Goal: Task Accomplishment & Management: Manage account settings

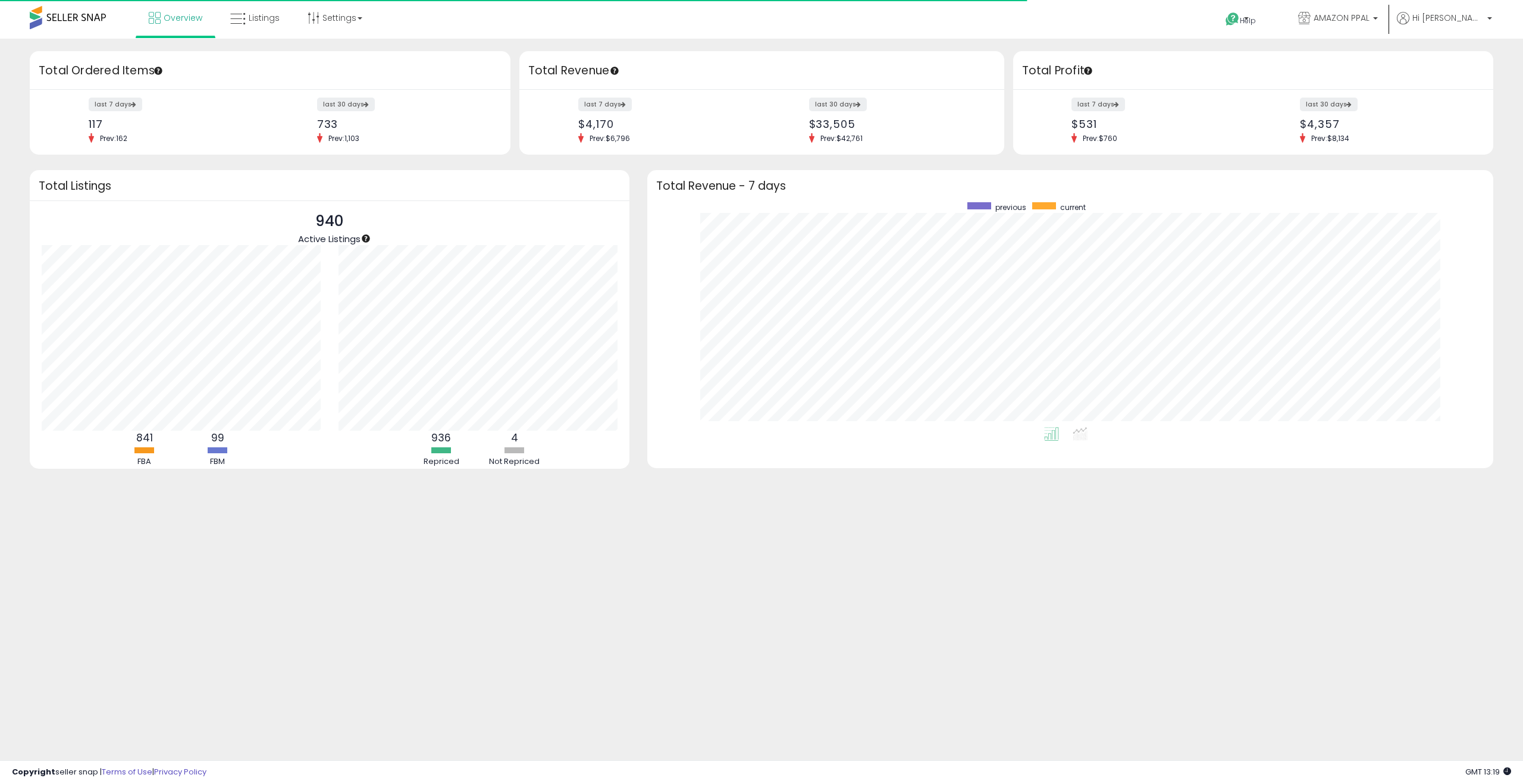
scroll to position [225, 822]
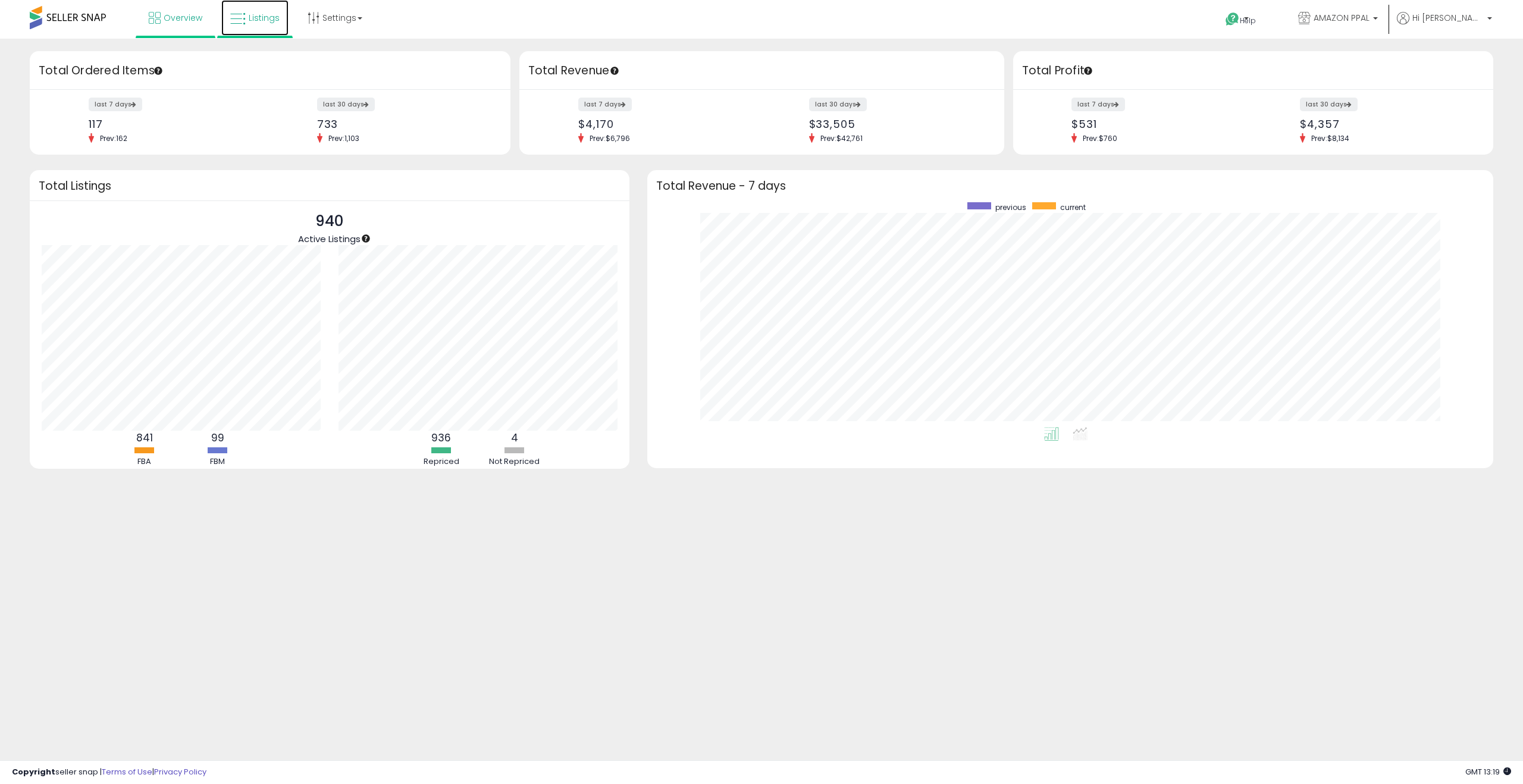
click at [258, 18] on span "Listings" at bounding box center [263, 17] width 31 height 12
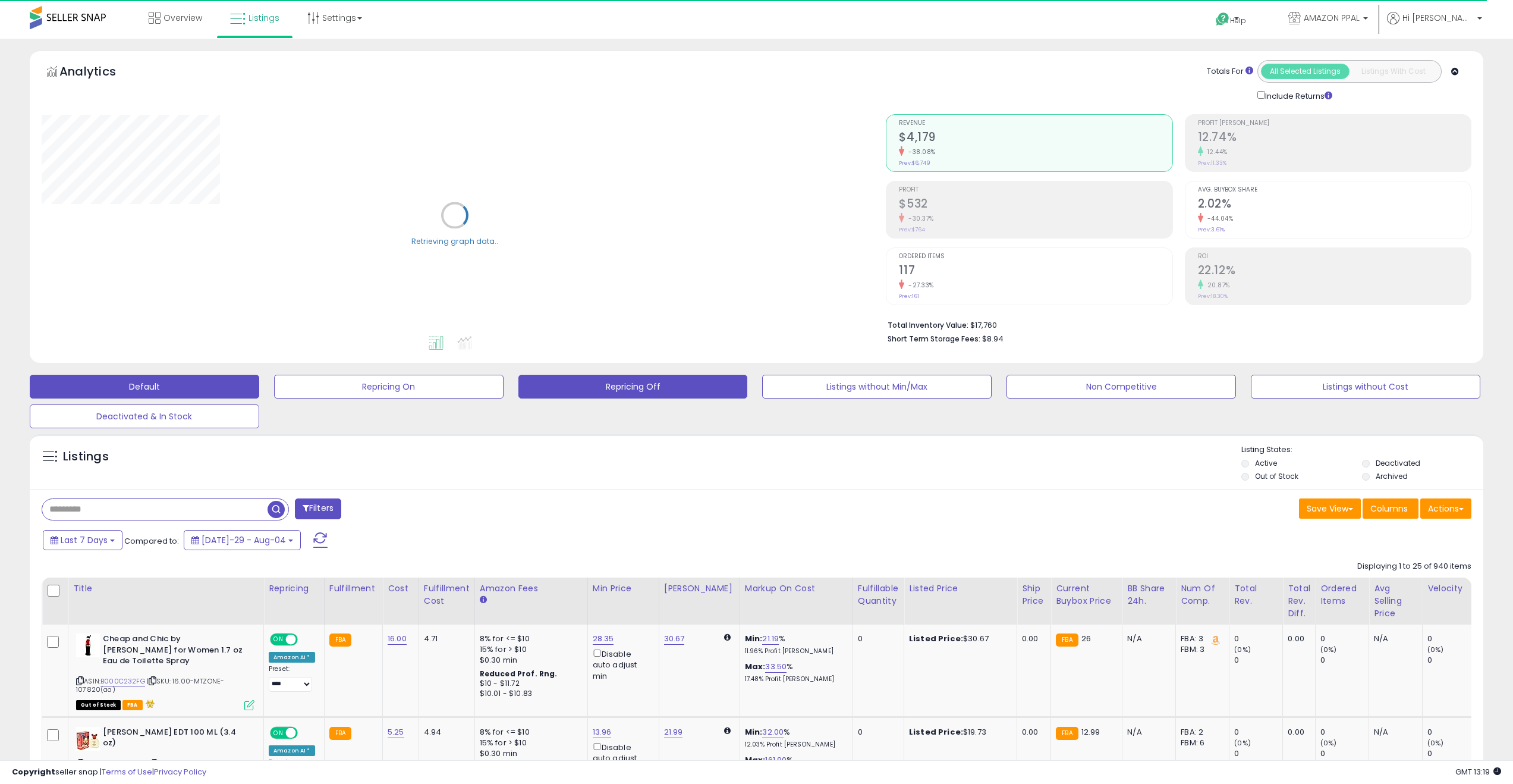
click at [504, 389] on button "Repricing Off" at bounding box center [389, 387] width 230 height 24
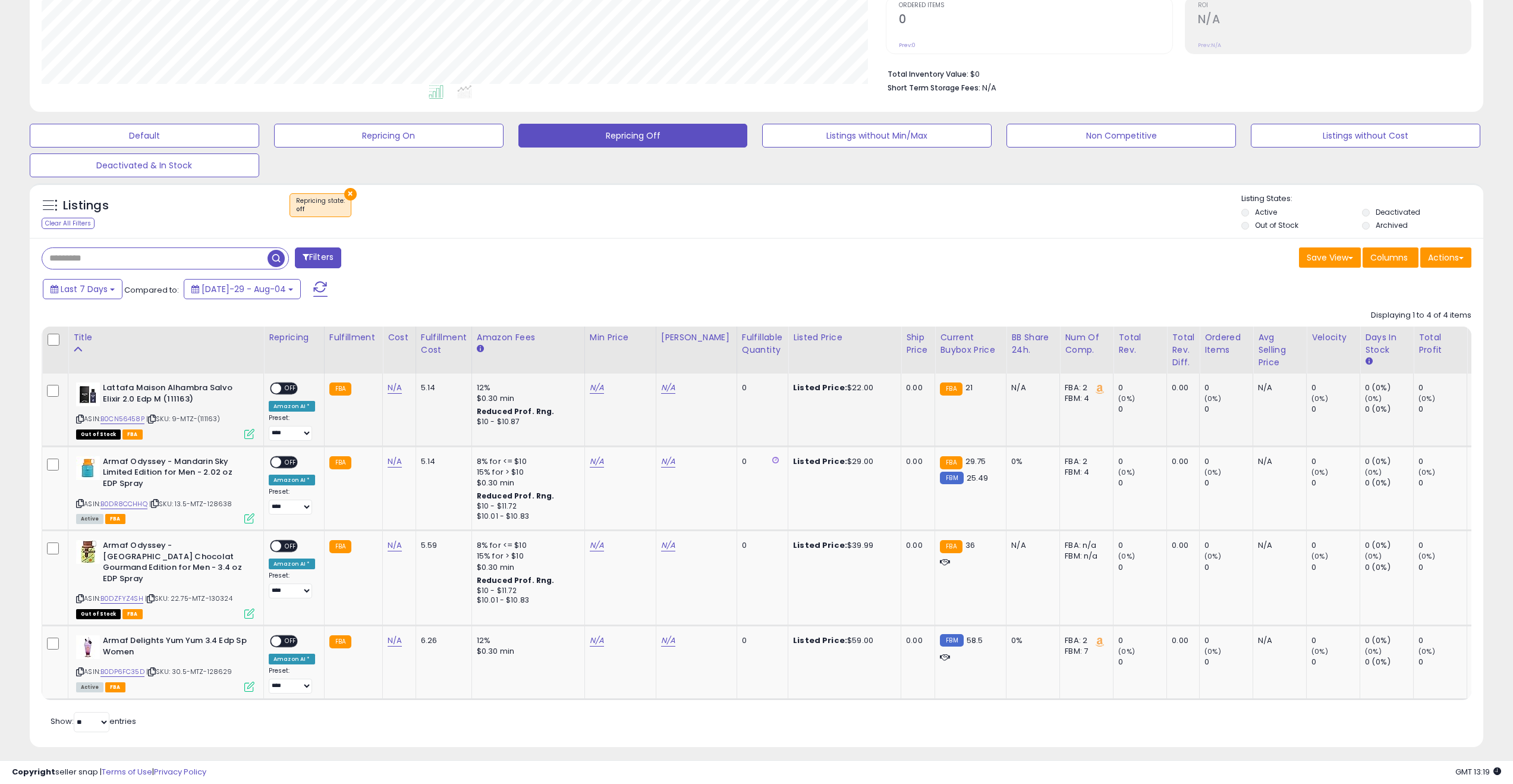
scroll to position [257, 0]
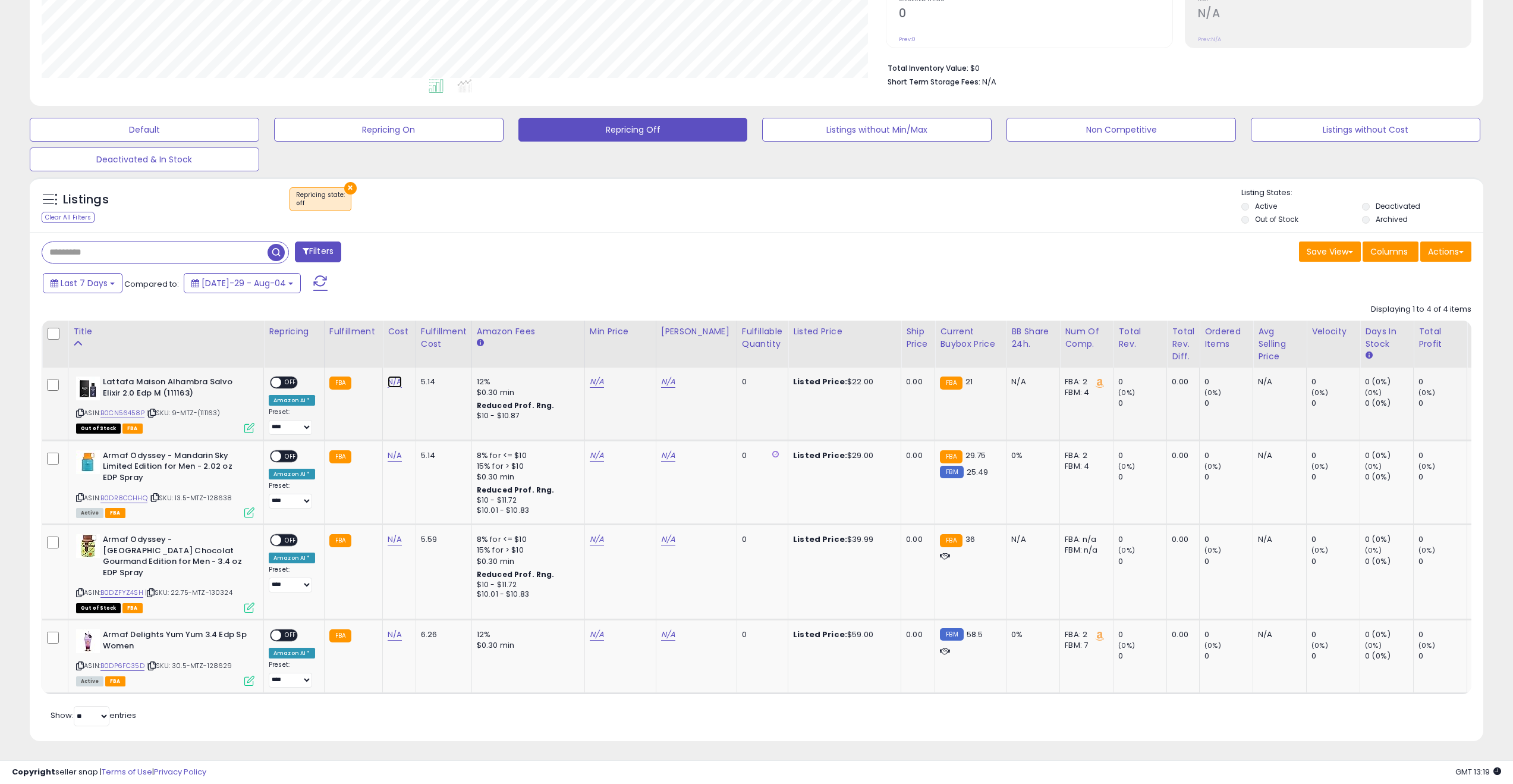
click at [391, 383] on link "N/A" at bounding box center [394, 382] width 14 height 12
type input "*"
click at [439, 352] on button "submit" at bounding box center [429, 352] width 20 height 17
click at [392, 458] on link "N/A" at bounding box center [394, 456] width 14 height 12
type input "****"
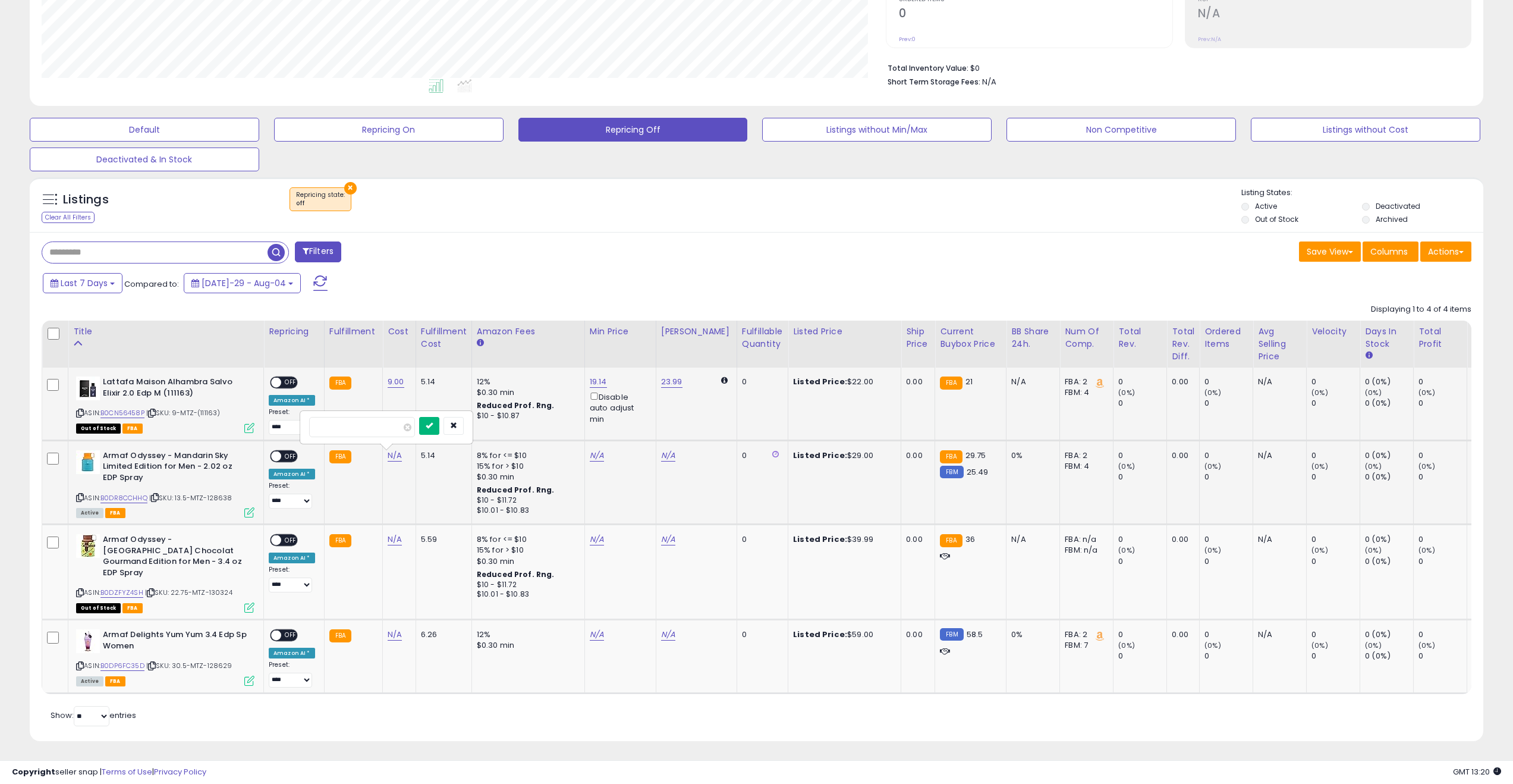
click at [434, 427] on button "submit" at bounding box center [429, 425] width 20 height 17
click at [297, 456] on span "OFF" at bounding box center [291, 456] width 19 height 10
click at [293, 375] on td "**********" at bounding box center [294, 403] width 61 height 72
click at [387, 538] on link "N/A" at bounding box center [394, 539] width 14 height 12
type input "*****"
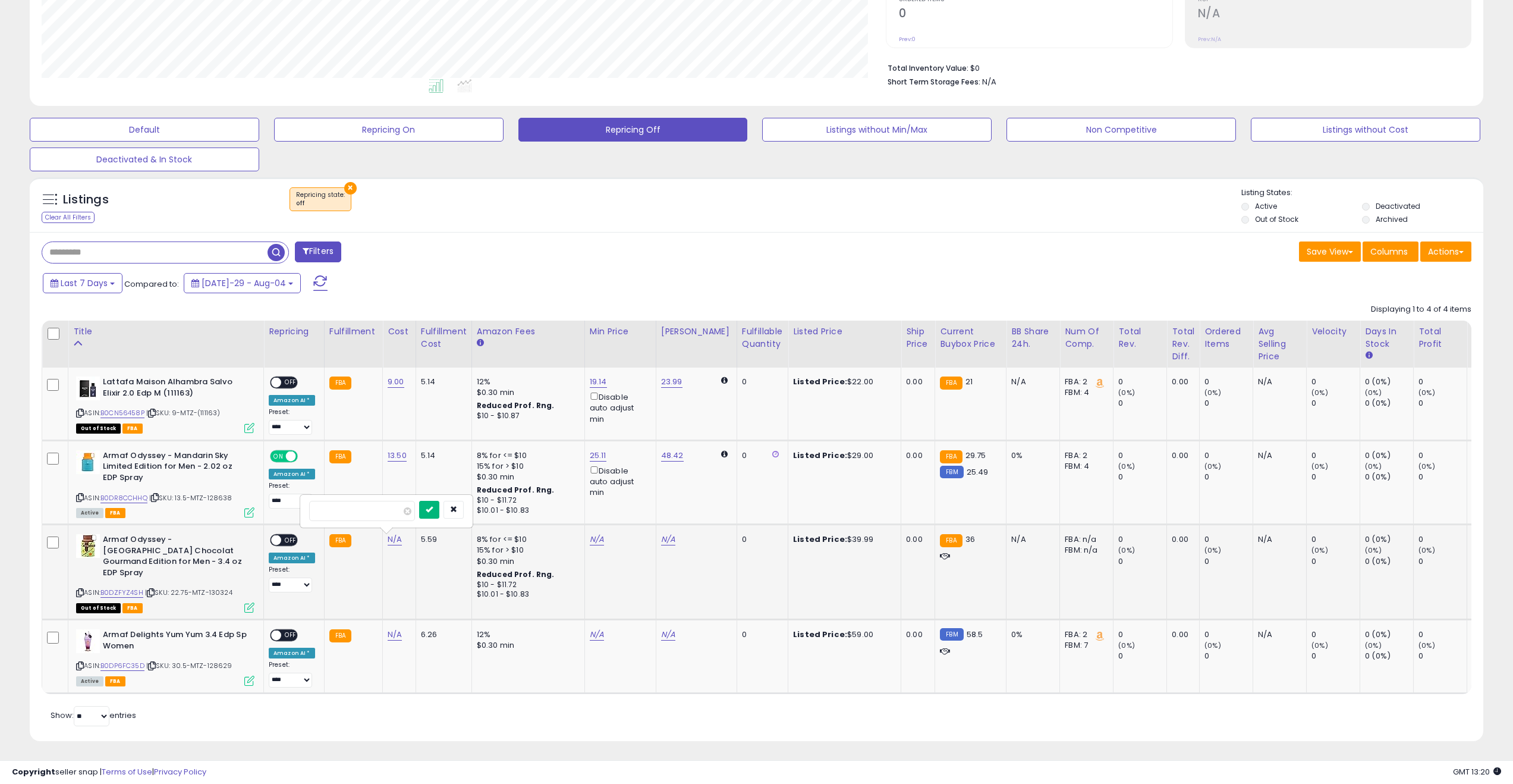
click at [433, 510] on button "submit" at bounding box center [429, 509] width 20 height 17
click at [285, 379] on span "OFF" at bounding box center [291, 382] width 19 height 10
click at [290, 538] on span "OFF" at bounding box center [291, 540] width 19 height 10
click at [393, 628] on link "N/A" at bounding box center [394, 634] width 14 height 12
type input "****"
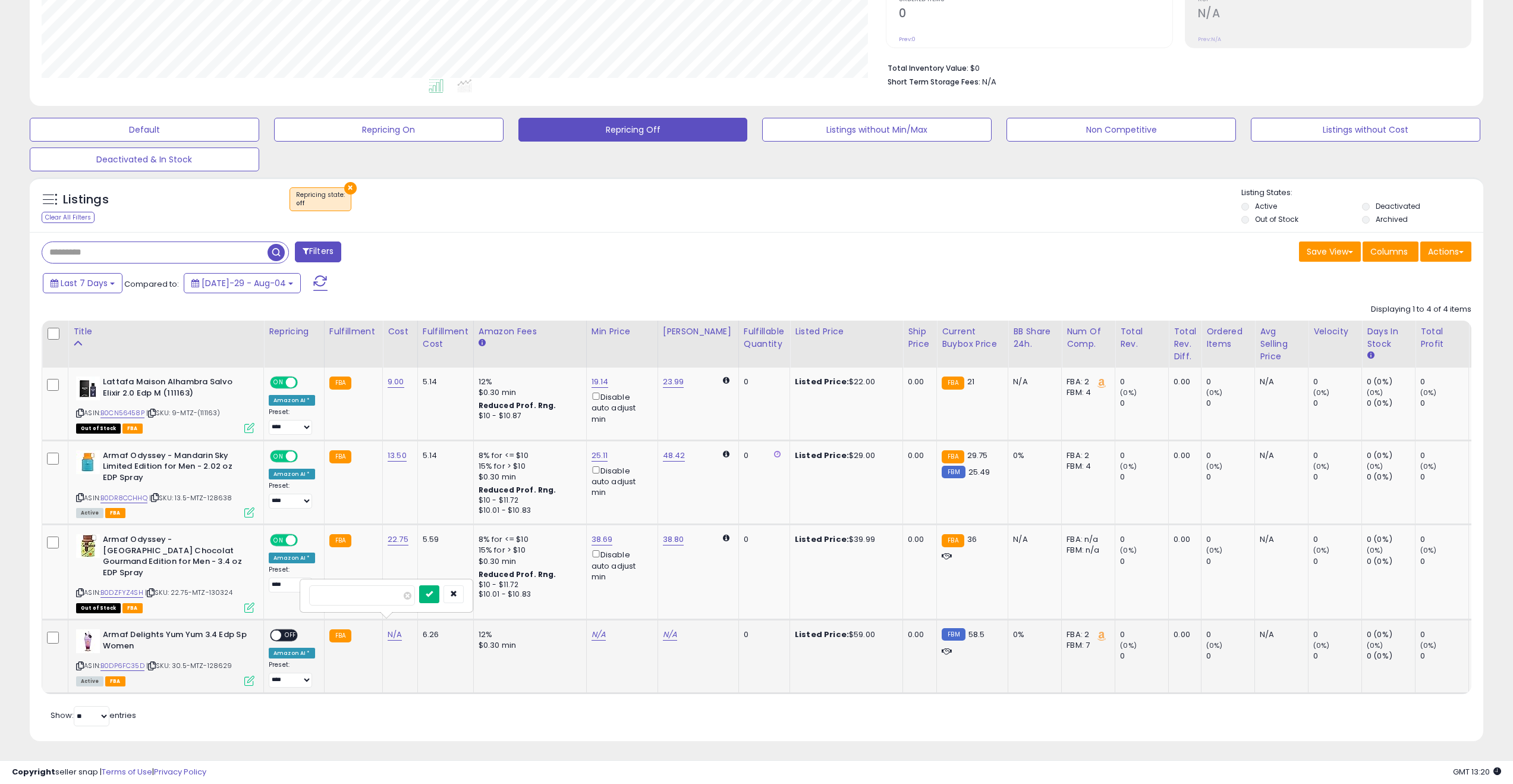
click at [433, 595] on icon "submit" at bounding box center [429, 593] width 7 height 7
click at [287, 631] on span "OFF" at bounding box center [291, 636] width 19 height 10
